Goal: Navigation & Orientation: Find specific page/section

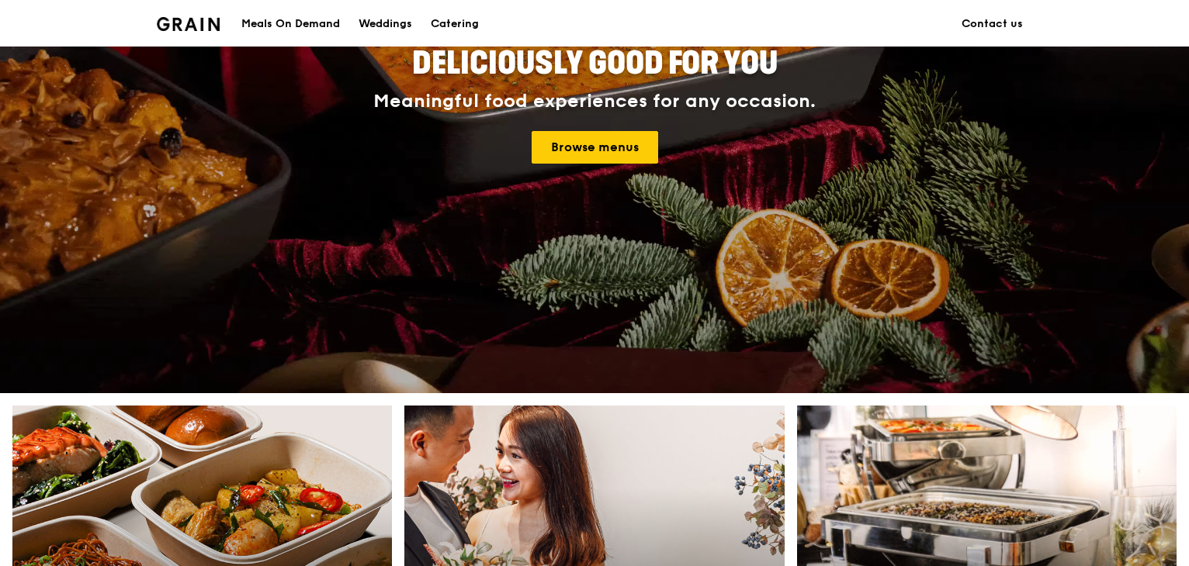
scroll to position [155, 0]
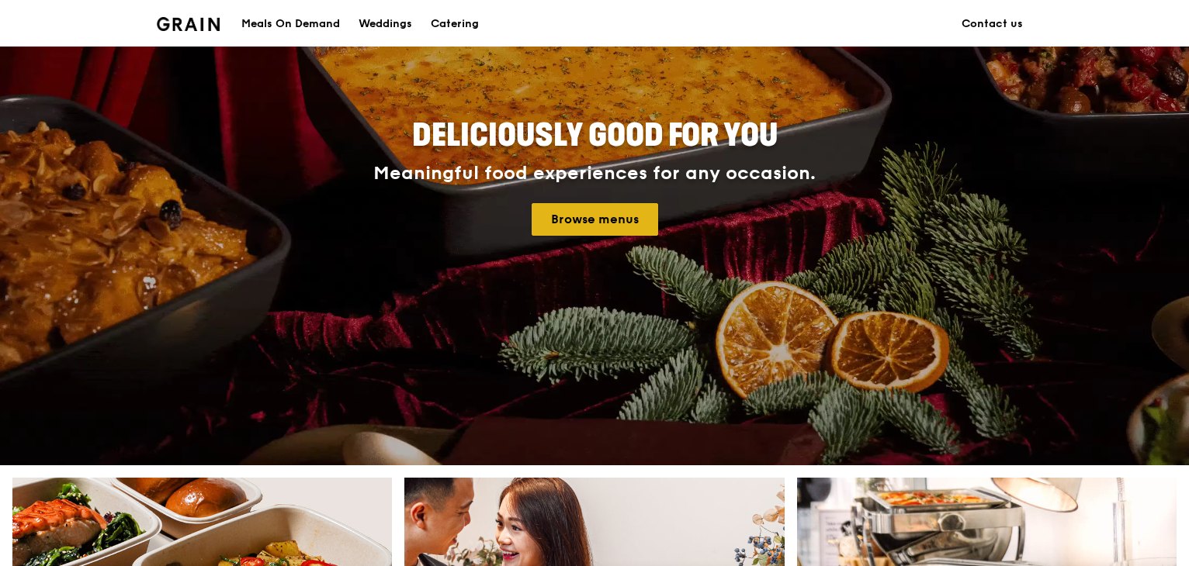
click at [580, 221] on link "Browse menus" at bounding box center [594, 219] width 126 height 33
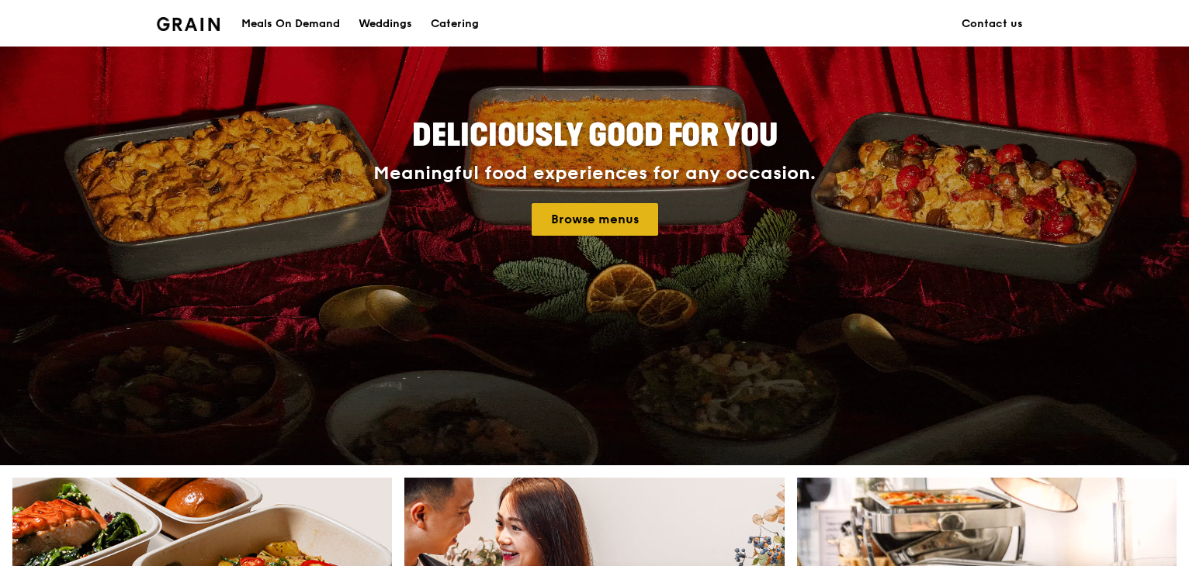
click at [565, 221] on link "Browse menus" at bounding box center [594, 219] width 126 height 33
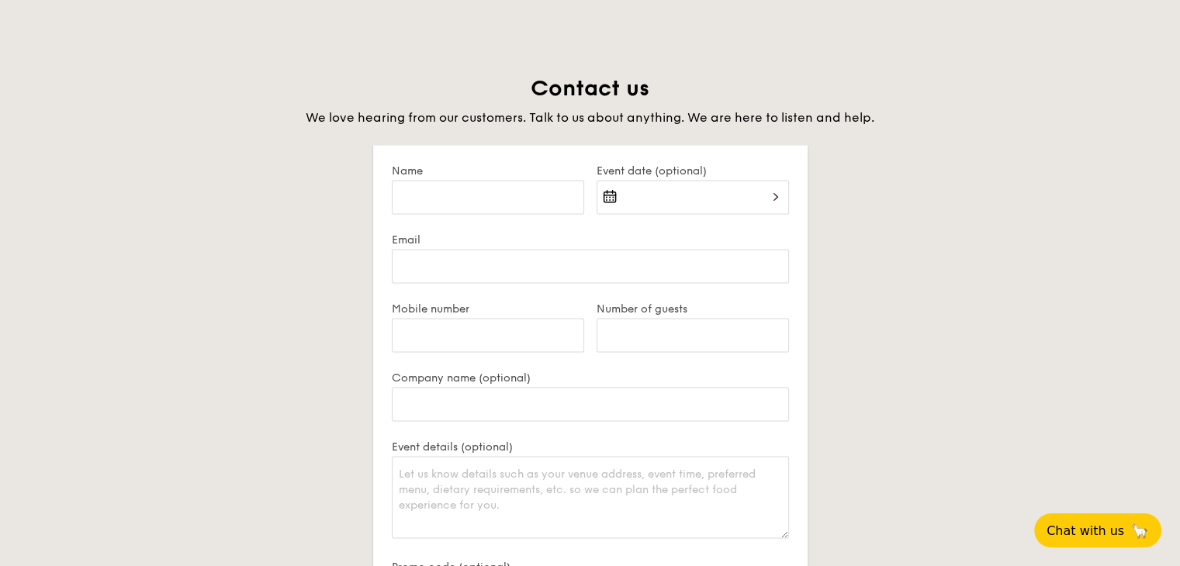
scroll to position [2948, 0]
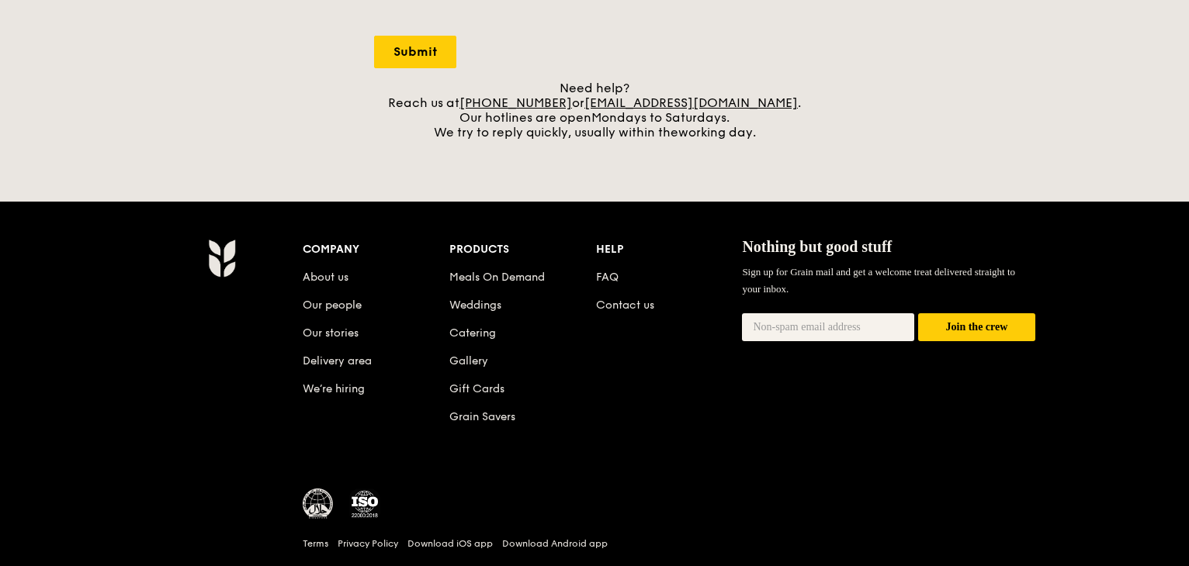
scroll to position [621, 0]
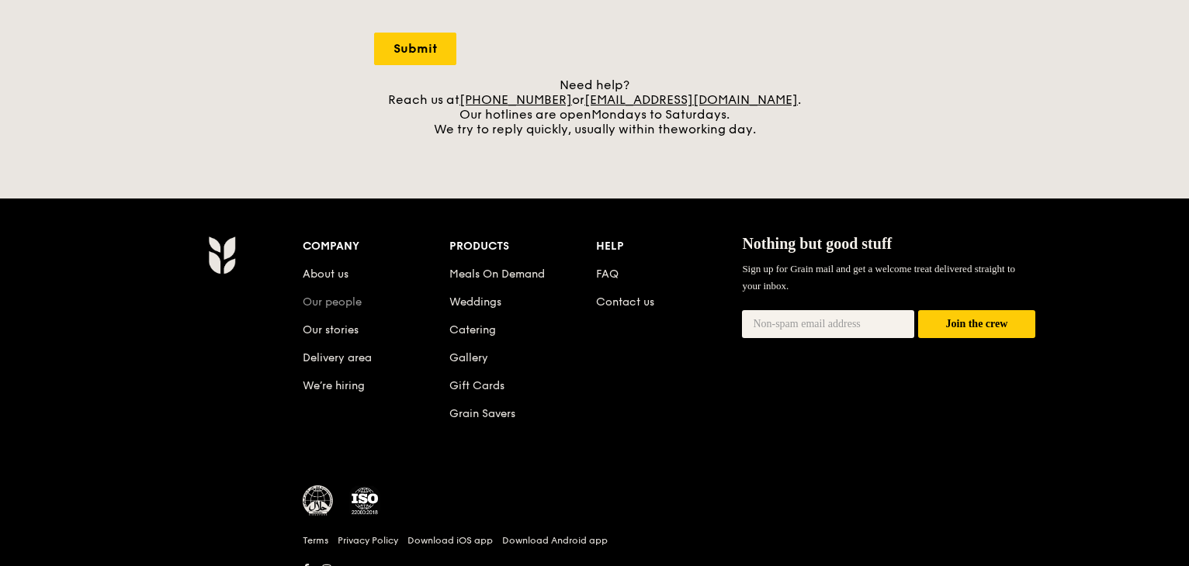
click at [359, 299] on link "Our people" at bounding box center [332, 302] width 59 height 13
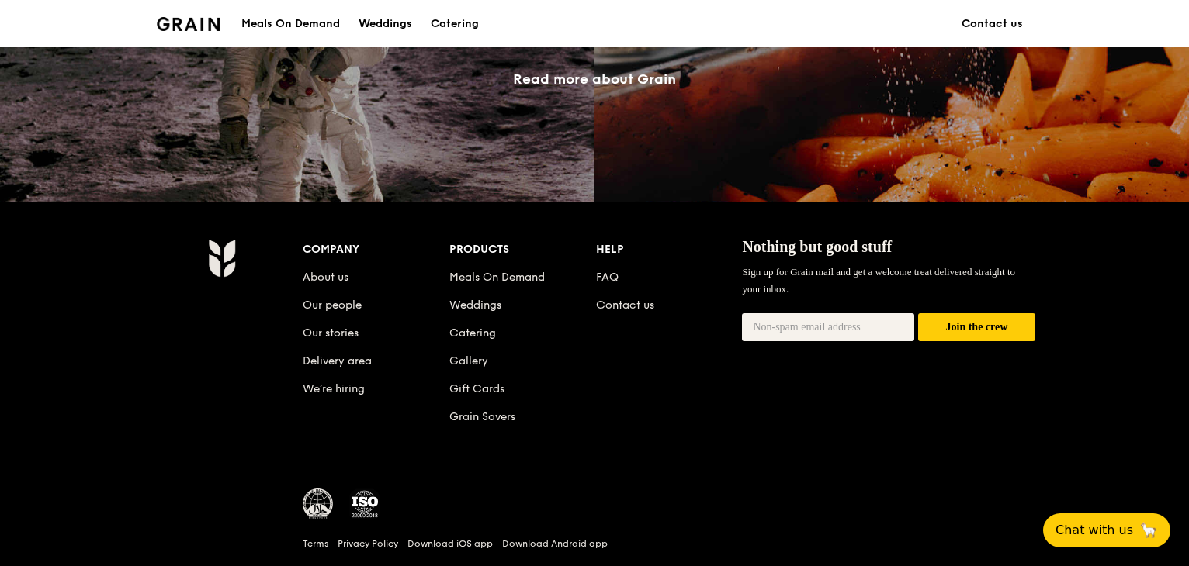
scroll to position [1518, 0]
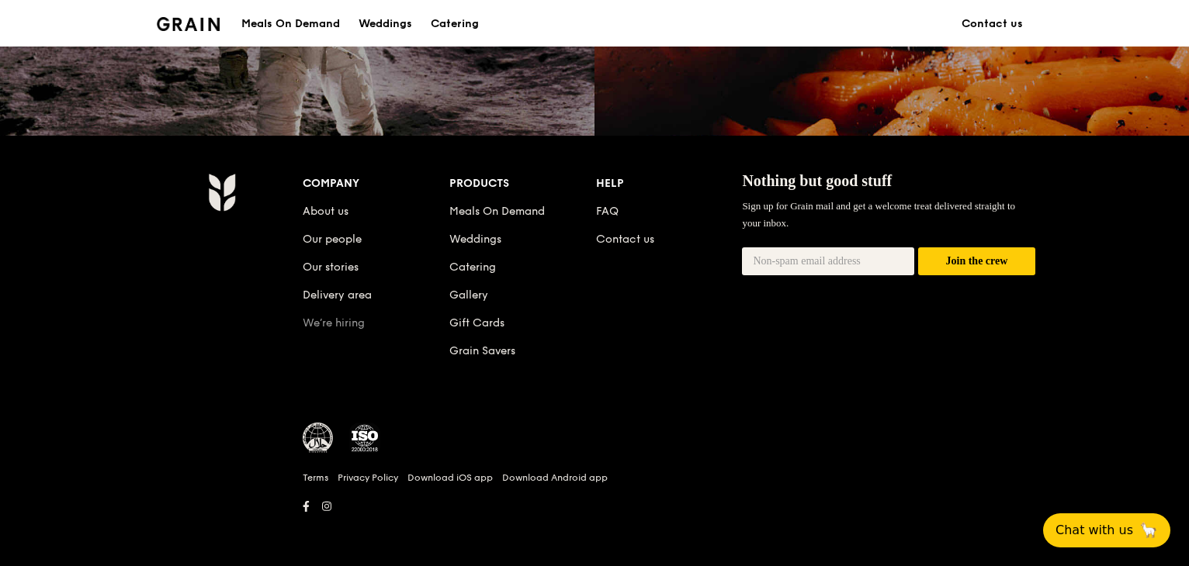
click at [353, 317] on link "We’re hiring" at bounding box center [334, 323] width 62 height 13
